Goal: Task Accomplishment & Management: Manage account settings

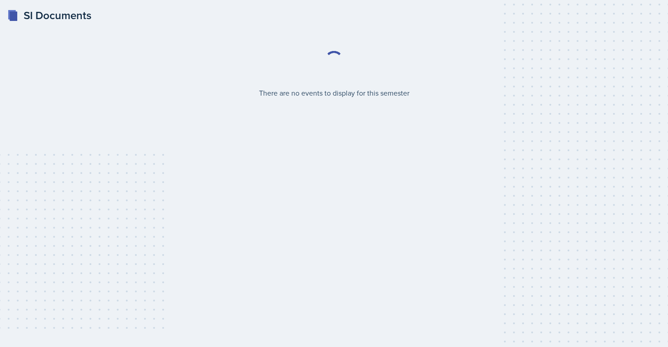
select select "2bed604d-1099-4043-b1bc-2365e8740244"
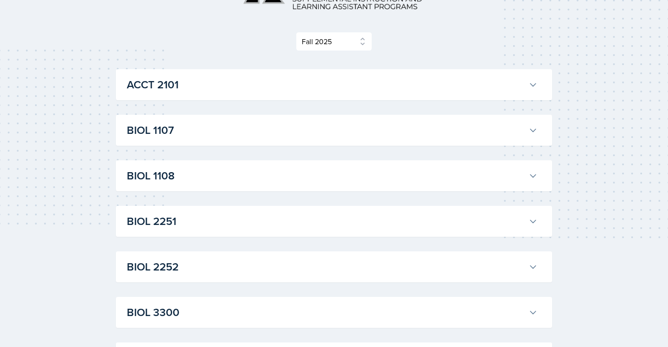
scroll to position [105, 0]
click at [427, 77] on h3 "ACCT 2101" at bounding box center [326, 83] width 398 height 16
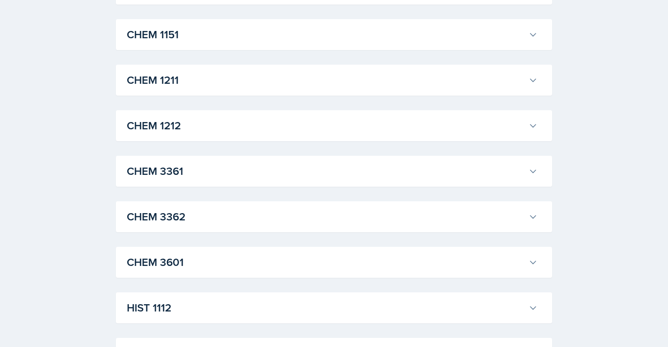
scroll to position [1703, 0]
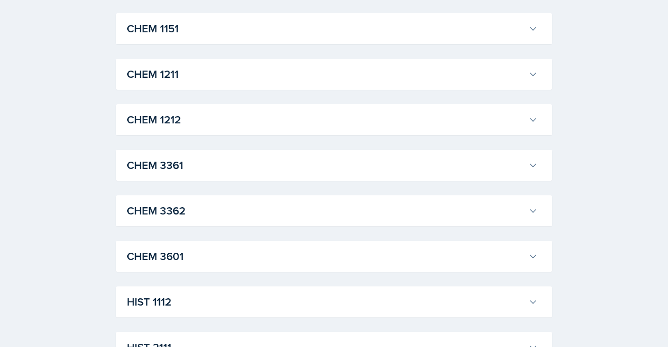
click at [188, 37] on h3 "CHEM 1151" at bounding box center [326, 28] width 398 height 16
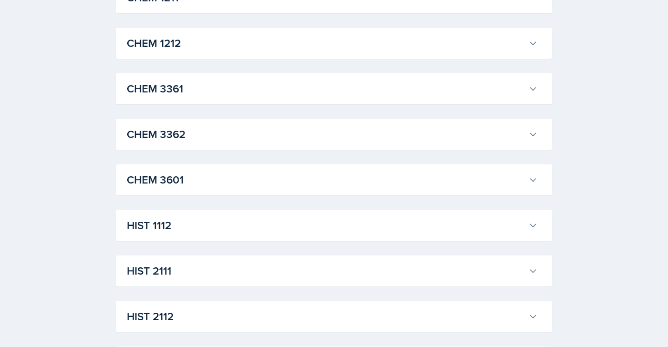
scroll to position [1900, 0]
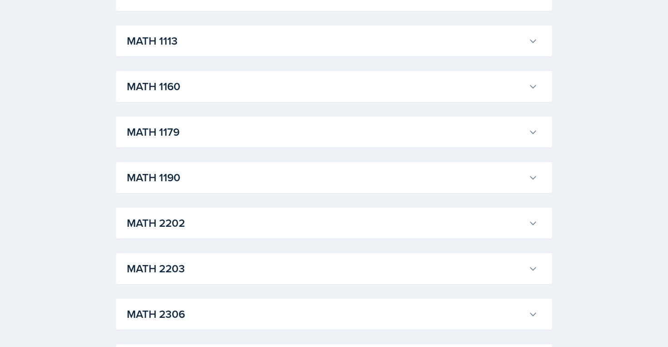
scroll to position [3728, 0]
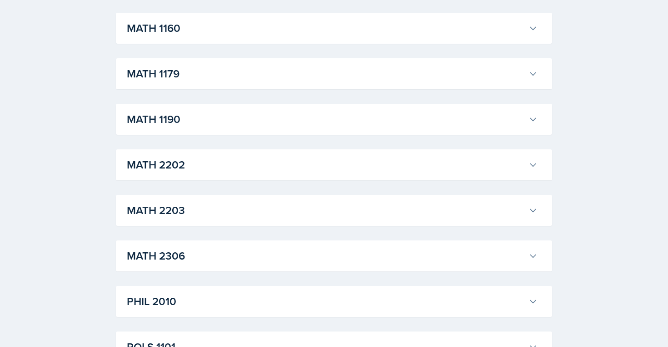
scroll to position [4128, 0]
drag, startPoint x: 492, startPoint y: 83, endPoint x: 372, endPoint y: 85, distance: 120.5
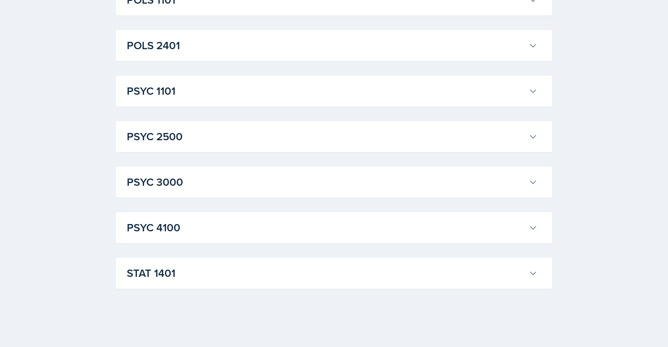
scroll to position [5657, 0]
click at [208, 273] on h3 "STAT 1401" at bounding box center [326, 273] width 398 height 16
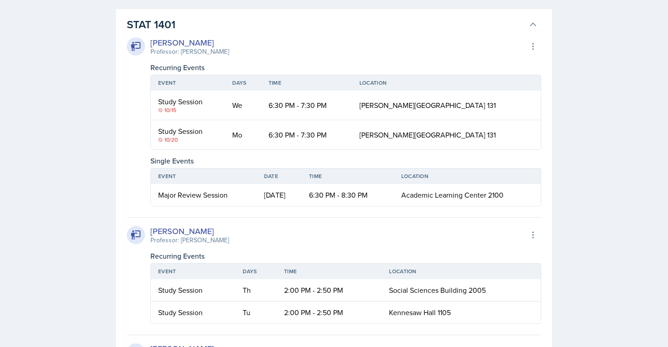
scroll to position [5402, 0]
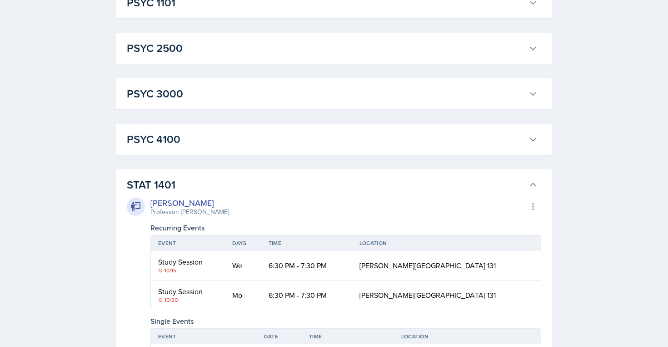
scroll to position [5419, 0]
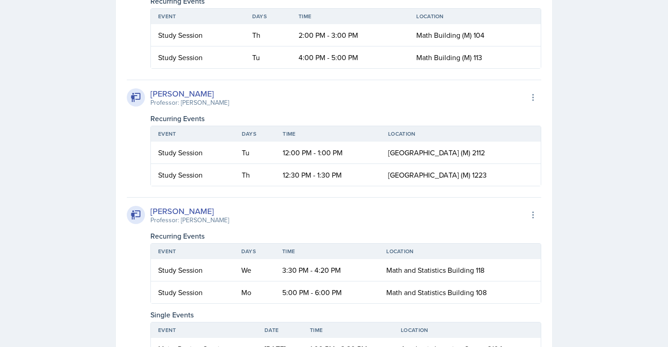
scroll to position [5274, 0]
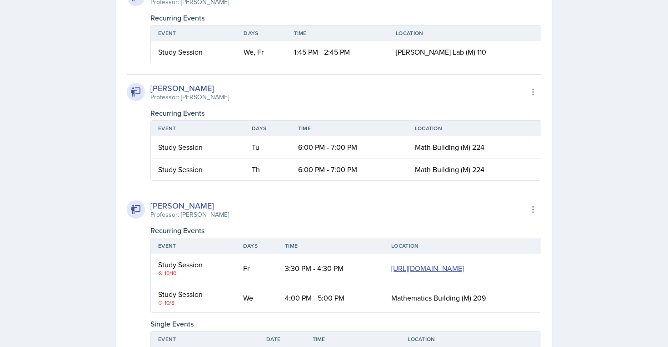
scroll to position [5210, 0]
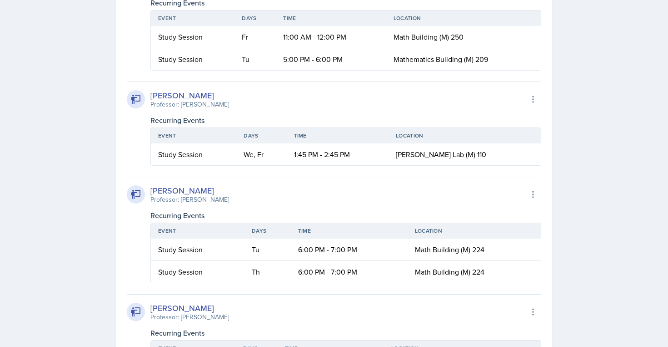
scroll to position [5234, 0]
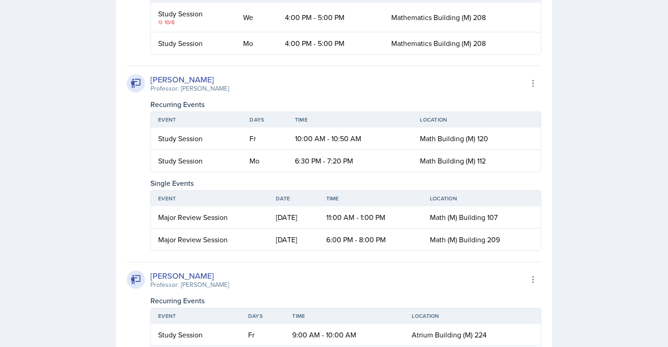
scroll to position [5300, 0]
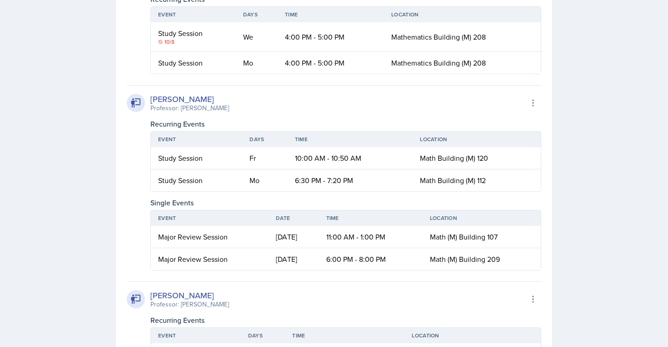
drag, startPoint x: 156, startPoint y: 131, endPoint x: 217, endPoint y: 133, distance: 61.9
click at [278, 203] on div "[PERSON_NAME] Professor: [PERSON_NAME] Export to Google Calendar Recurring Even…" at bounding box center [334, 70] width 415 height 1105
drag, startPoint x: 287, startPoint y: 189, endPoint x: 377, endPoint y: 191, distance: 90.1
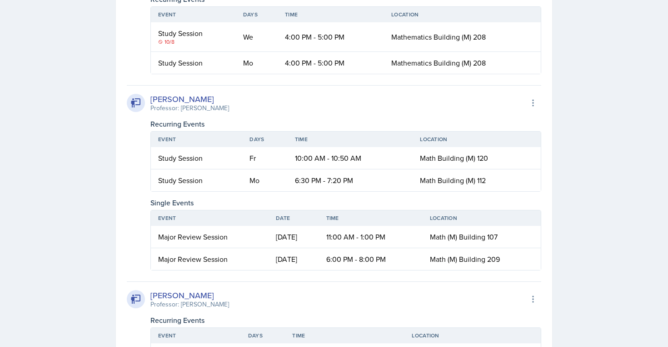
drag, startPoint x: 356, startPoint y: 187, endPoint x: 286, endPoint y: 188, distance: 69.1
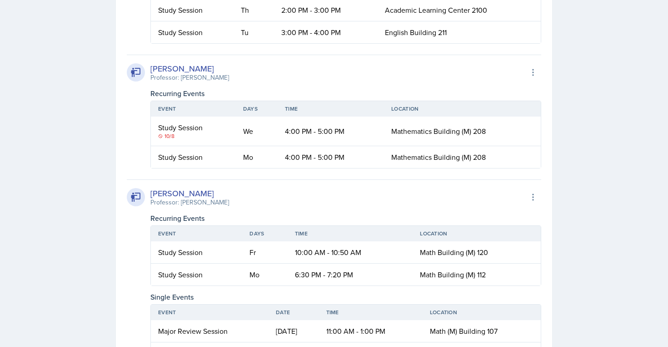
scroll to position [5205, 0]
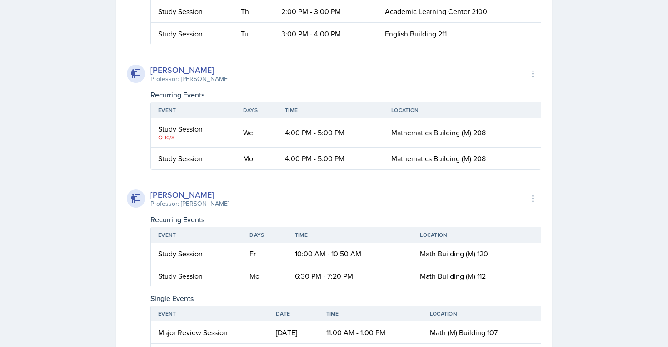
click at [357, 76] on div "MATH 1113 [PERSON_NAME] Professor: [PERSON_NAME] Export to Google Calendar Recu…" at bounding box center [334, 162] width 437 height 1146
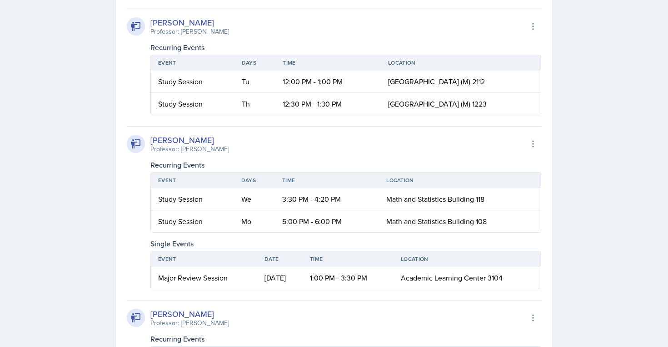
scroll to position [5328, 0]
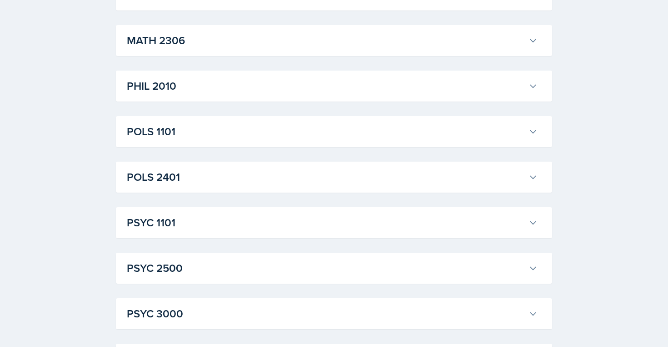
scroll to position [4833, 0]
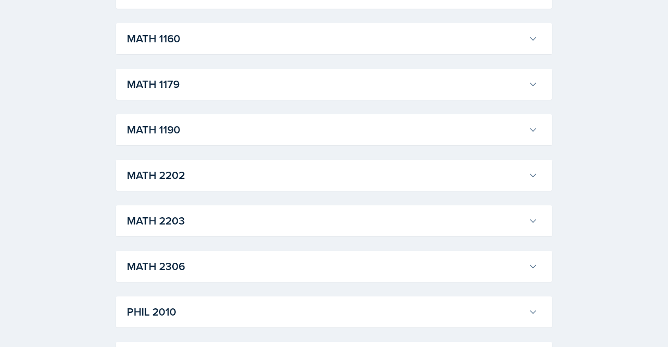
scroll to position [4699, 0]
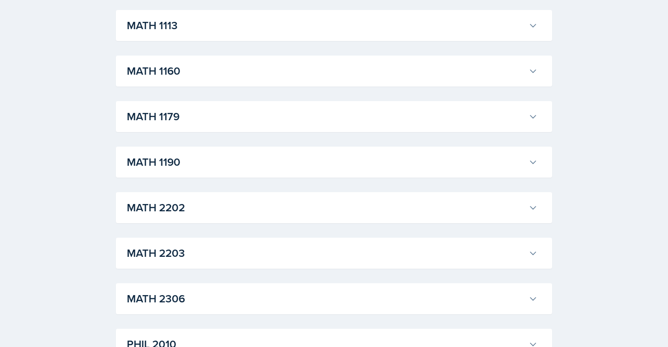
scroll to position [4557, 0]
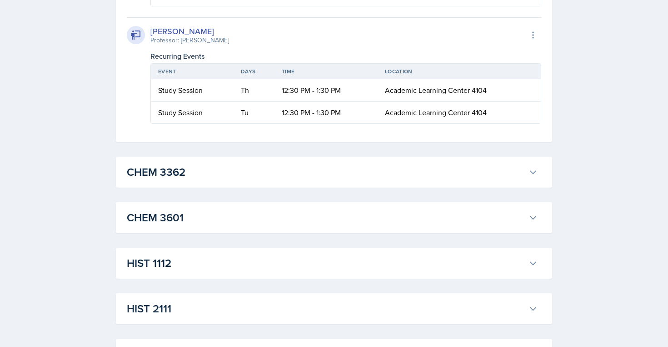
scroll to position [4137, 0]
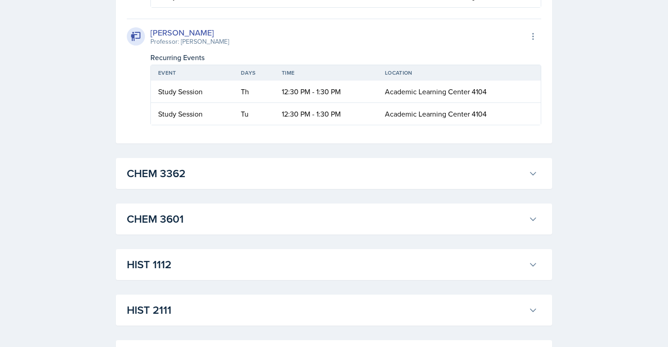
drag, startPoint x: 151, startPoint y: 156, endPoint x: 230, endPoint y: 154, distance: 79.2
drag, startPoint x: 217, startPoint y: 159, endPoint x: 151, endPoint y: 152, distance: 66.7
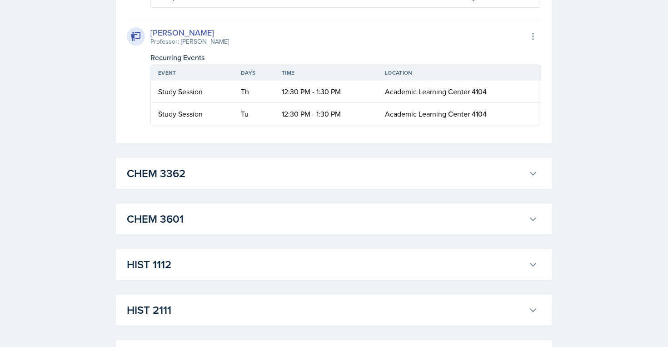
drag, startPoint x: 152, startPoint y: 155, endPoint x: 218, endPoint y: 158, distance: 66.0
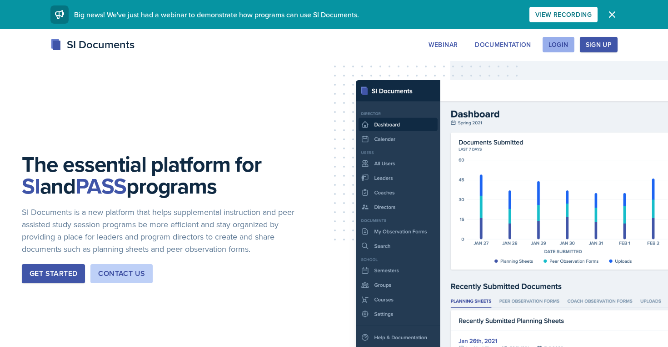
click at [560, 38] on button "Login" at bounding box center [559, 44] width 32 height 15
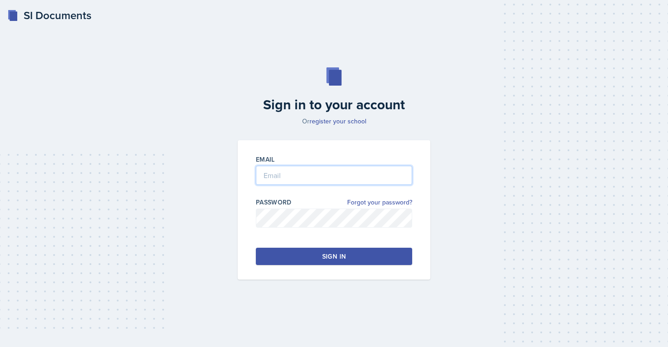
type input "sbrandt2@students.kennesaw.edu"
click at [323, 179] on input "sbrandt2@students.kennesaw.edu" at bounding box center [334, 175] width 156 height 19
click at [312, 256] on button "Sign in" at bounding box center [334, 255] width 156 height 17
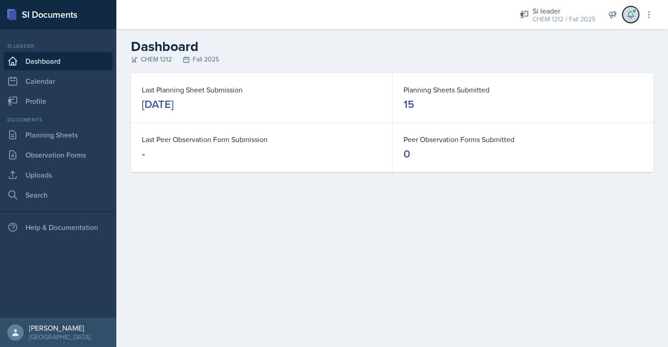
click at [635, 12] on span at bounding box center [634, 10] width 5 height 5
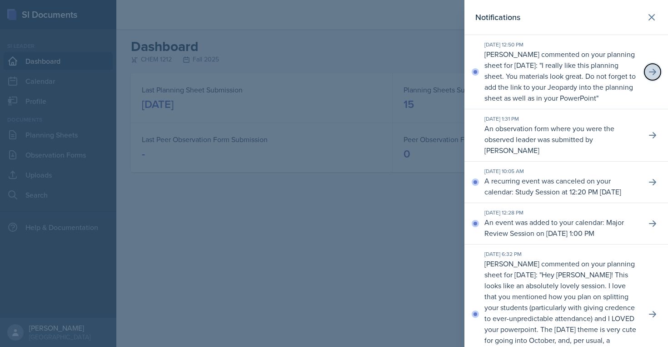
click at [650, 71] on icon at bounding box center [652, 72] width 7 height 6
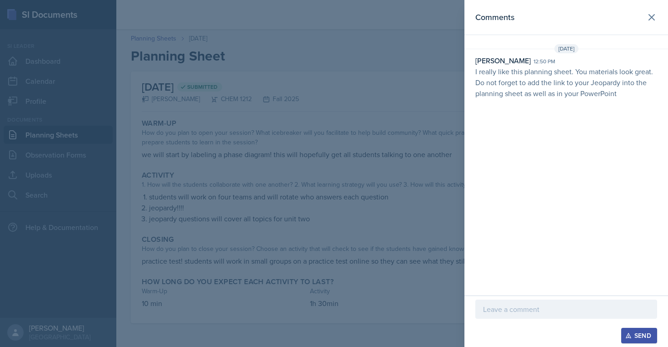
click at [545, 309] on p at bounding box center [566, 308] width 166 height 11
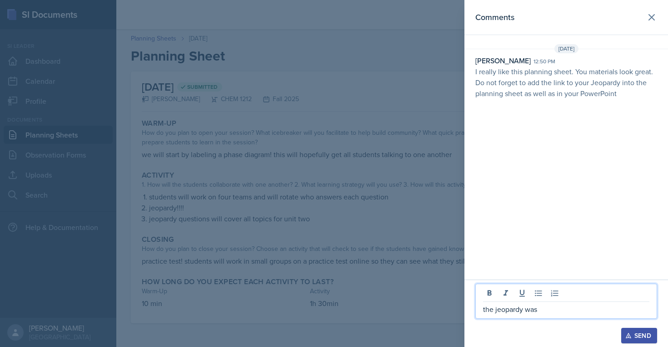
click at [494, 309] on p "the jeopardy was" at bounding box center [566, 308] width 166 height 11
click at [595, 305] on p "the powerpoint was the jeopardy was" at bounding box center [566, 308] width 166 height 11
click at [647, 331] on div "Send" at bounding box center [640, 335] width 24 height 7
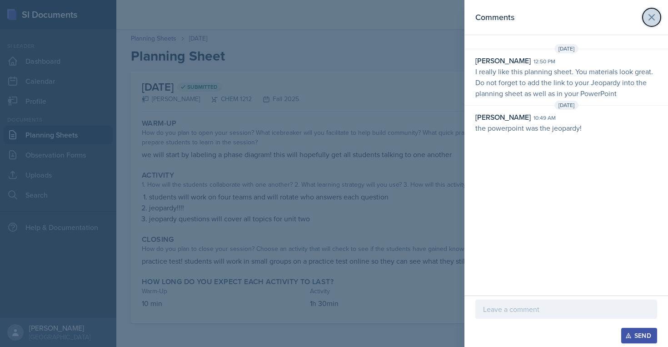
click at [647, 13] on icon at bounding box center [652, 17] width 11 height 11
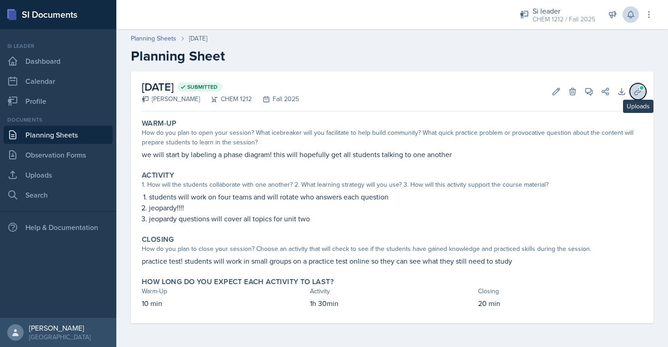
click at [638, 91] on icon at bounding box center [638, 91] width 9 height 9
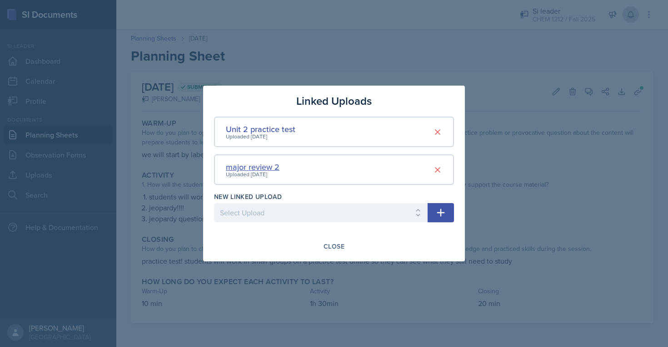
click at [252, 169] on div "major review 2" at bounding box center [253, 167] width 54 height 12
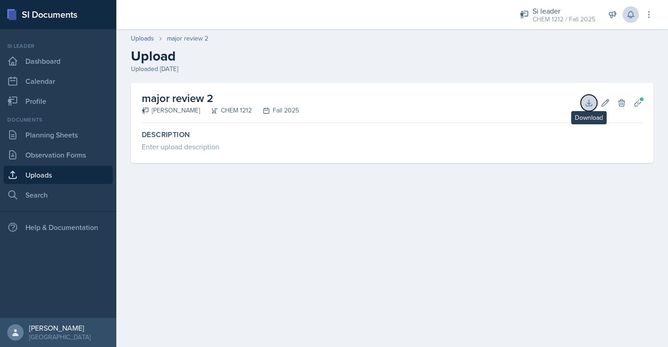
click at [591, 102] on icon at bounding box center [589, 102] width 9 height 9
